Goal: Information Seeking & Learning: Learn about a topic

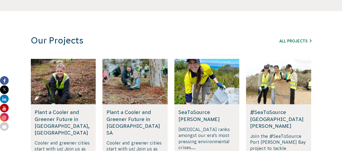
scroll to position [311, 0]
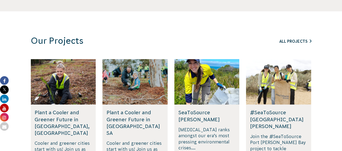
click at [284, 42] on link "All Projects" at bounding box center [295, 41] width 32 height 4
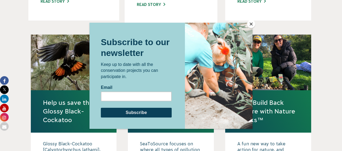
scroll to position [488, 0]
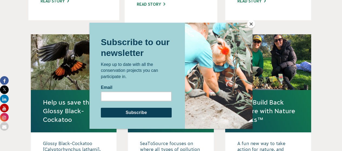
click at [249, 23] on button "Close" at bounding box center [251, 24] width 8 height 8
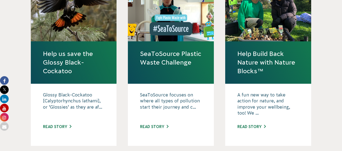
scroll to position [537, 0]
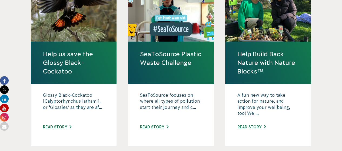
click at [69, 92] on p "Glossy Black-Cockatoo [Calyptorhynchus lathami], or ‘Glossies’ as they are af..." at bounding box center [74, 105] width 62 height 27
click at [64, 114] on div "Glossy Black-Cockatoo [Calyptorhynchus lathami], or ‘Glossies’ as they are af..…" at bounding box center [74, 115] width 86 height 62
click at [65, 125] on link "Read story" at bounding box center [57, 127] width 28 height 4
